Goal: Entertainment & Leisure: Consume media (video, audio)

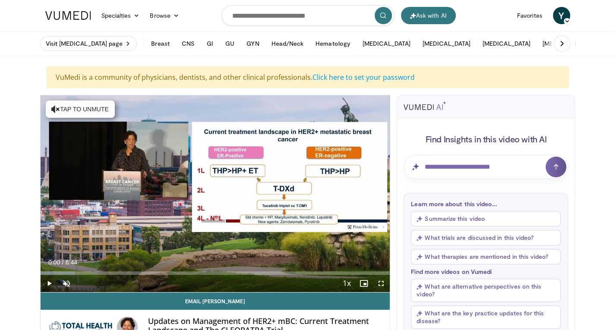
click at [211, 193] on icon "Video Player" at bounding box center [215, 194] width 24 height 24
click at [68, 281] on span "Video Player" at bounding box center [66, 283] width 17 height 17
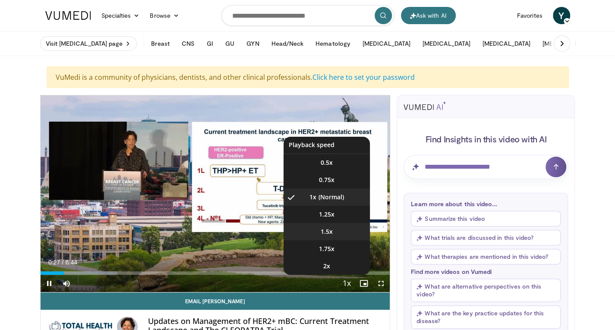
click at [337, 231] on li "1.5x" at bounding box center [326, 231] width 86 height 17
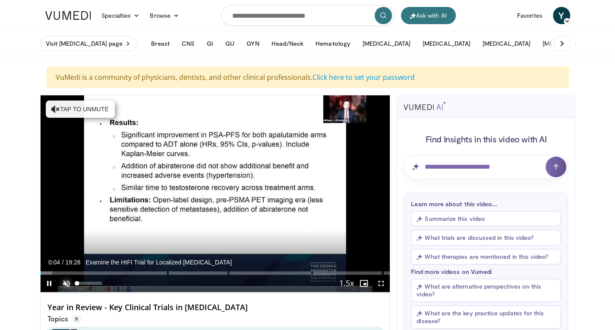
click at [64, 284] on span "Video Player" at bounding box center [66, 283] width 17 height 17
click at [50, 274] on div "Progress Bar" at bounding box center [53, 272] width 24 height 3
click at [55, 273] on div "Progress Bar" at bounding box center [56, 272] width 27 height 3
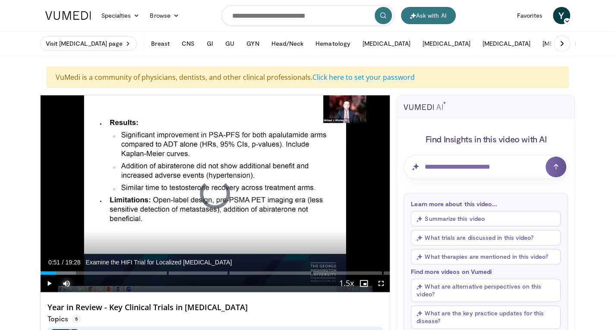
click at [60, 272] on div "Progress Bar" at bounding box center [61, 272] width 29 height 3
click at [108, 271] on div "Loaded : 23.96% 03:38 03:46" at bounding box center [215, 271] width 349 height 8
click at [112, 271] on div "Progress Bar" at bounding box center [114, 272] width 28 height 3
click at [116, 272] on div "Loaded : 25.46% 04:01" at bounding box center [215, 272] width 349 height 3
click at [117, 272] on div "Progress Bar" at bounding box center [119, 272] width 25 height 3
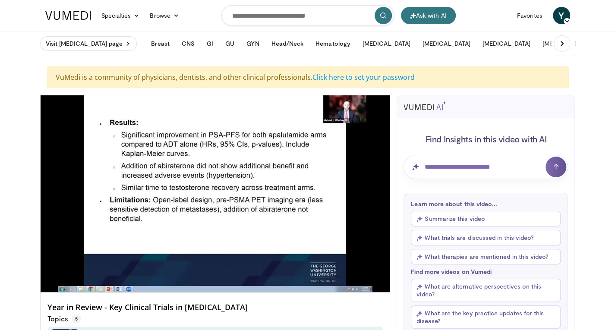
click at [122, 272] on div "10 seconds Tap to unmute" at bounding box center [215, 193] width 349 height 197
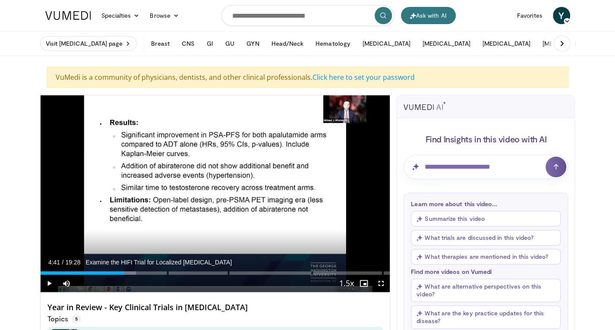
click at [124, 272] on div "Loaded : 27.39% 04:18" at bounding box center [215, 272] width 349 height 3
click at [130, 272] on div "Loaded : 29.71% 05:01" at bounding box center [215, 272] width 349 height 3
click at [138, 272] on div "Loaded : 30.56% 05:01" at bounding box center [215, 272] width 349 height 3
click at [141, 272] on div "Loaded : 33.38% 05:28" at bounding box center [215, 272] width 349 height 3
click at [219, 195] on icon "Video Player" at bounding box center [215, 194] width 24 height 24
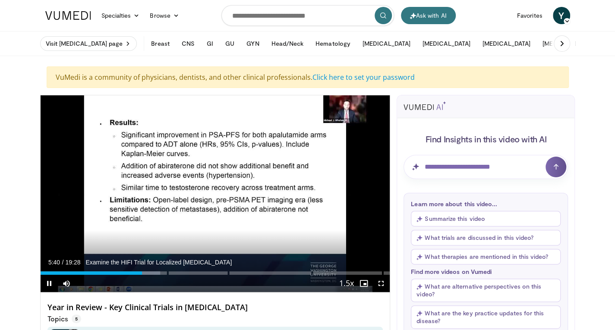
click at [148, 271] on div "Progress Bar" at bounding box center [146, 272] width 28 height 3
click at [156, 272] on div "Progress Bar" at bounding box center [154, 272] width 28 height 3
click at [165, 270] on div "Loaded : 38.51% 06:56 06:55" at bounding box center [215, 271] width 349 height 8
click at [171, 272] on div "Loaded : 41.08% 06:58" at bounding box center [215, 272] width 349 height 3
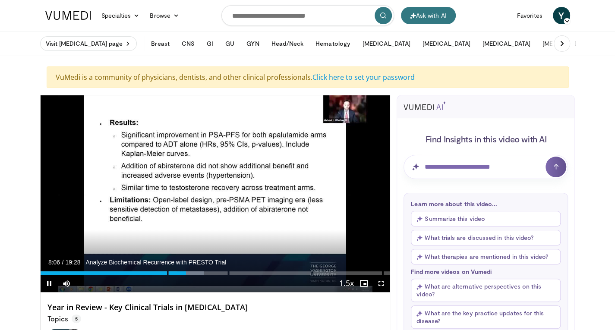
click at [212, 194] on icon "Video Player" at bounding box center [215, 194] width 24 height 24
click at [217, 192] on icon "Video Player" at bounding box center [215, 194] width 24 height 24
click at [215, 193] on icon "Video Player" at bounding box center [215, 194] width 24 height 24
click at [216, 194] on icon "Video Player" at bounding box center [215, 194] width 24 height 24
drag, startPoint x: 378, startPoint y: 281, endPoint x: 378, endPoint y: 319, distance: 37.5
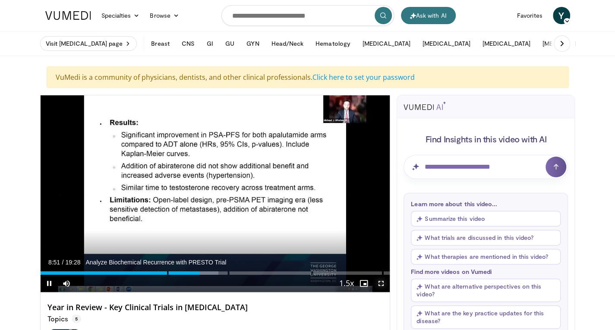
click at [378, 281] on span "Video Player" at bounding box center [380, 283] width 17 height 17
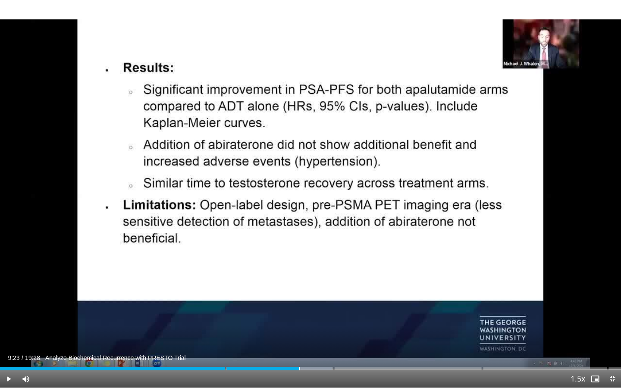
click at [299, 330] on div "Loaded : 53.48% 09:23" at bounding box center [310, 368] width 621 height 3
click at [302, 330] on div "Progress Bar" at bounding box center [307, 368] width 49 height 3
click at [306, 330] on div "Progress Bar" at bounding box center [310, 368] width 49 height 3
click at [308, 330] on div "Progress Bar" at bounding box center [315, 368] width 50 height 3
click at [315, 330] on div "Progress Bar" at bounding box center [317, 368] width 49 height 3
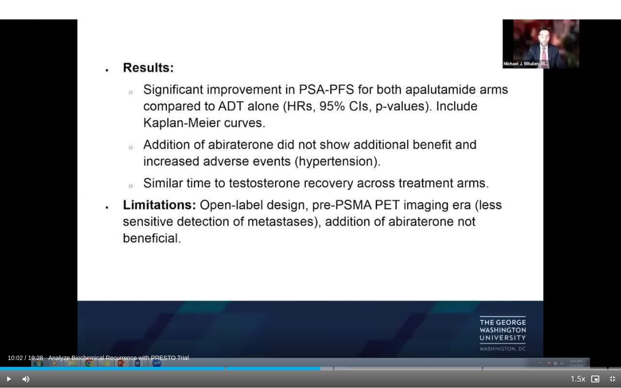
click at [321, 330] on div "Loaded : 56.03% 10:02 10:02" at bounding box center [310, 366] width 621 height 8
click at [327, 330] on div "Loaded : 56.88% 10:04 10:14" at bounding box center [310, 366] width 621 height 8
click at [335, 330] on div "Progress Bar" at bounding box center [336, 368] width 50 height 3
click at [614, 330] on span "Video Player" at bounding box center [612, 379] width 17 height 17
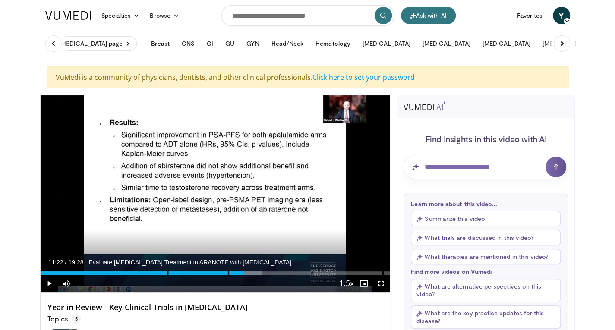
click at [244, 273] on div "Loaded : 63.33% 11:15" at bounding box center [215, 272] width 349 height 3
click at [245, 273] on div "Progress Bar" at bounding box center [249, 272] width 27 height 3
click at [247, 273] on div "Progress Bar" at bounding box center [251, 272] width 26 height 3
click at [252, 272] on div "Progress Bar" at bounding box center [252, 272] width 28 height 3
click at [256, 271] on div "Progress Bar" at bounding box center [256, 272] width 25 height 3
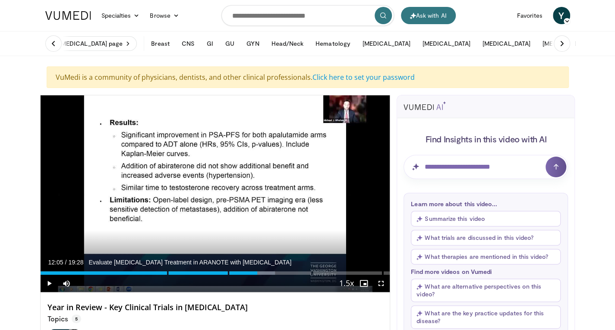
click at [257, 271] on div "Loaded : 67.07% 12:03" at bounding box center [215, 272] width 349 height 3
click at [261, 271] on div "Loaded : 68.47% 12:15" at bounding box center [215, 272] width 349 height 3
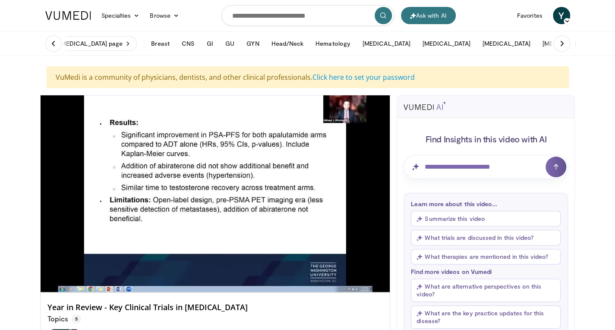
click at [264, 271] on div "10 seconds Tap to unmute" at bounding box center [215, 193] width 349 height 197
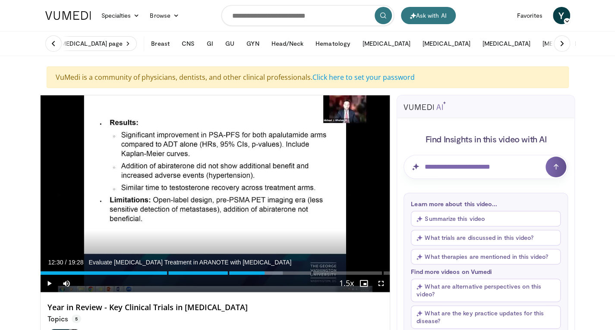
click at [264, 271] on div "Progress Bar" at bounding box center [268, 272] width 29 height 3
click at [267, 271] on div "Loaded : 69.61% 12:30" at bounding box center [215, 272] width 349 height 3
click at [274, 271] on div "Loaded : 70.46% 12:41" at bounding box center [215, 272] width 349 height 3
click at [277, 270] on div "Loaded : 72.16% 13:00 13:09" at bounding box center [215, 271] width 349 height 8
click at [281, 270] on div "Loaded : 73.01% 13:27 13:26" at bounding box center [215, 271] width 349 height 8
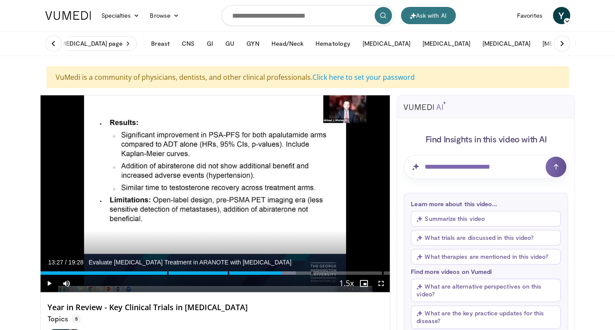
click at [286, 270] on div "Loaded : 73.01% 13:27 13:37" at bounding box center [215, 271] width 349 height 8
click at [289, 270] on div "Loaded : 75.56% 13:40 13:53" at bounding box center [215, 271] width 349 height 8
click at [292, 269] on div "Loaded : 75.56% 13:53 14:03" at bounding box center [215, 271] width 349 height 8
click at [297, 270] on div "Loaded : 77.88% 14:05 14:19" at bounding box center [215, 271] width 349 height 8
click at [303, 270] on div "Loaded : 78.10% 14:19 14:34" at bounding box center [215, 271] width 349 height 8
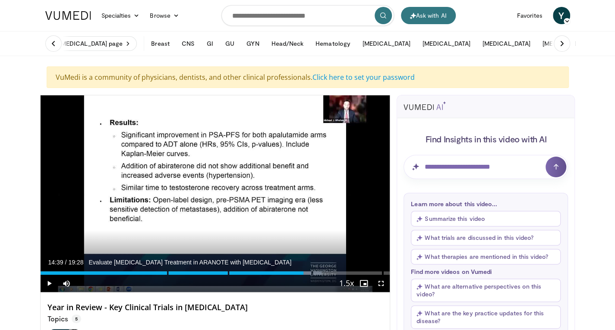
click at [214, 191] on icon "Video Player" at bounding box center [215, 194] width 24 height 24
click at [312, 271] on div "Loaded : 82.16% 14:58 15:08" at bounding box center [215, 271] width 349 height 8
click at [324, 275] on div "Current Time 15:37 / Duration 19:28 Assess PSMA-Directed Therapy with the PSMAf…" at bounding box center [215, 283] width 349 height 17
click at [324, 272] on div "Loaded : 85.59% 15:39" at bounding box center [215, 272] width 349 height 3
click at [329, 272] on div "Progress Bar" at bounding box center [328, 272] width 24 height 3
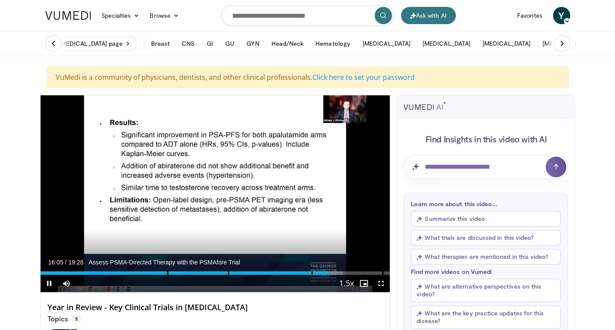
click at [337, 270] on div "Loaded : 86.59% 16:05 16:33" at bounding box center [215, 271] width 349 height 8
click at [341, 271] on div "Loaded : 90.72% 16:37" at bounding box center [215, 272] width 349 height 3
click at [0, 0] on div "Progress Bar" at bounding box center [0, 0] width 0 height 0
click at [351, 271] on div "Progress Bar" at bounding box center [351, 272] width 29 height 3
click at [355, 271] on div "Progress Bar" at bounding box center [356, 272] width 27 height 3
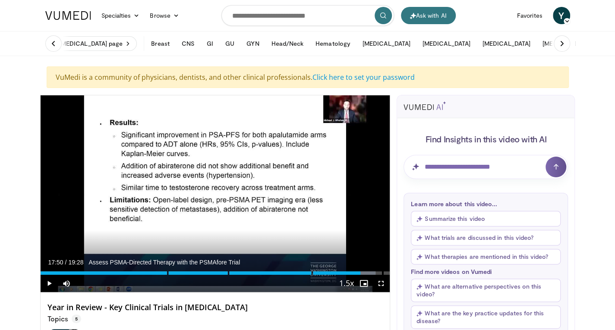
click at [360, 271] on div "Loaded : 95.86% 17:32" at bounding box center [215, 272] width 349 height 3
click at [369, 271] on div "Loaded : 95.93% 17:50" at bounding box center [215, 272] width 349 height 3
click at [372, 271] on div "Progress Bar" at bounding box center [375, 272] width 29 height 3
click at [376, 271] on div "Progress Bar" at bounding box center [375, 272] width 29 height 3
